Goal: Find specific page/section: Find specific page/section

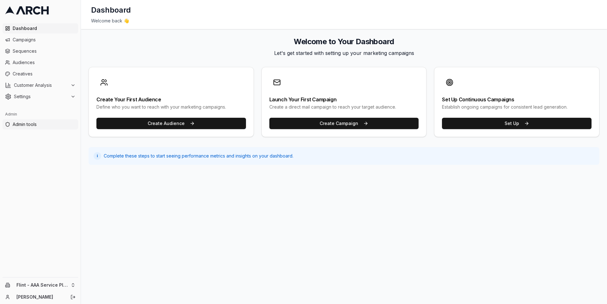
click at [58, 126] on span "Admin tools" at bounding box center [44, 124] width 63 height 6
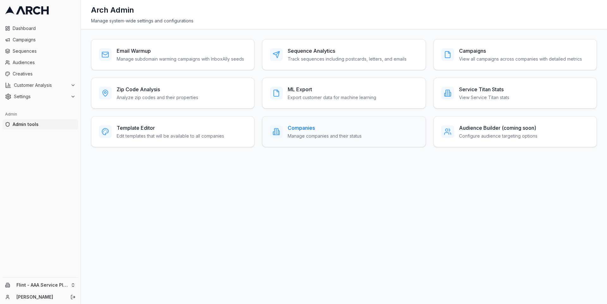
click at [307, 124] on h3 "Companies" at bounding box center [325, 128] width 74 height 8
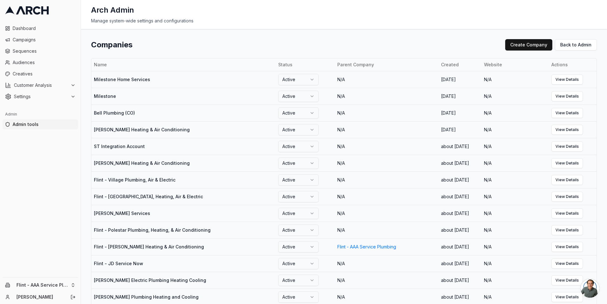
click at [329, 33] on div "Companies Create Company Back to Admin Name Status Parent Company Created Websi…" at bounding box center [344, 166] width 526 height 275
